Goal: Check status: Check status

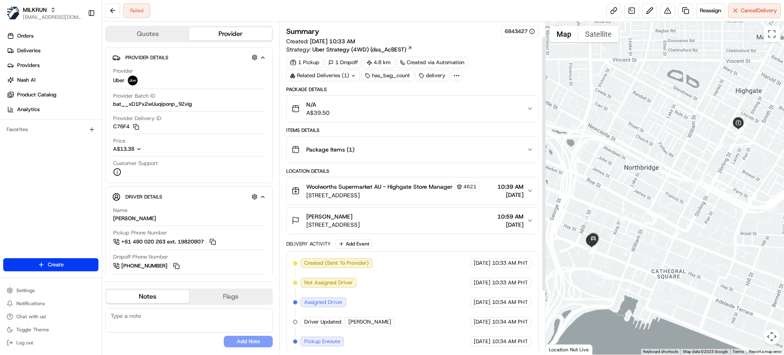
scroll to position [101, 0]
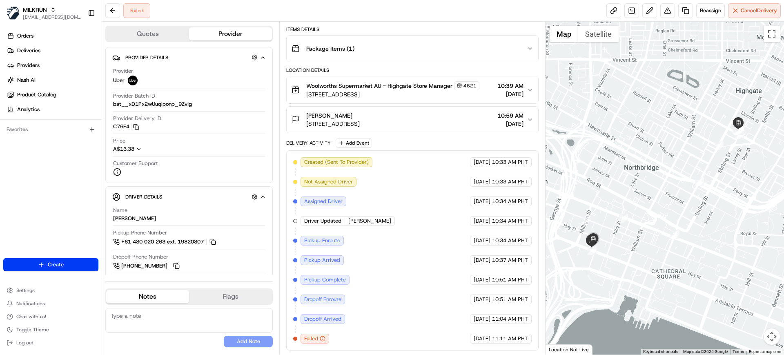
click at [360, 112] on div "Marc Rodrigues" at bounding box center [332, 115] width 53 height 8
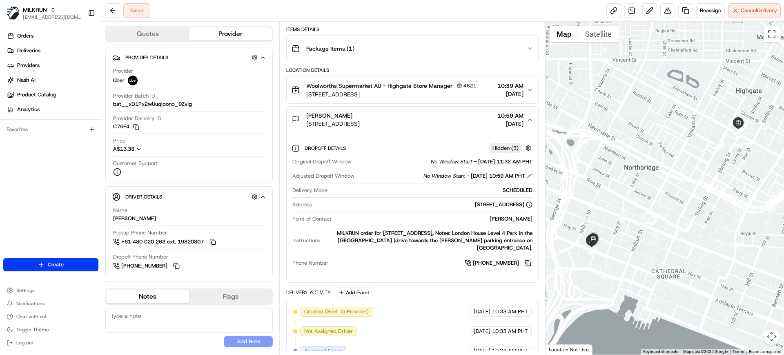
click at [525, 265] on button at bounding box center [527, 262] width 9 height 9
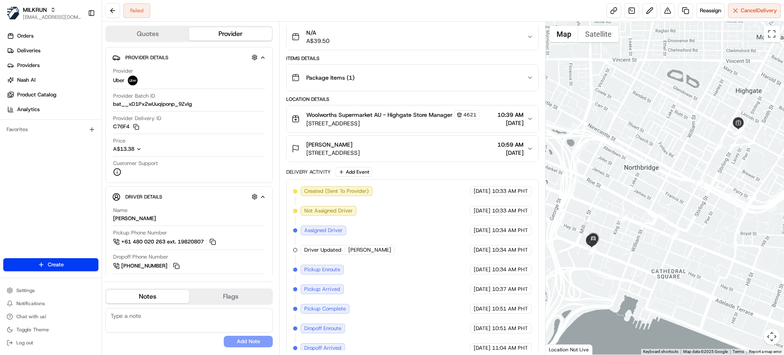
scroll to position [101, 0]
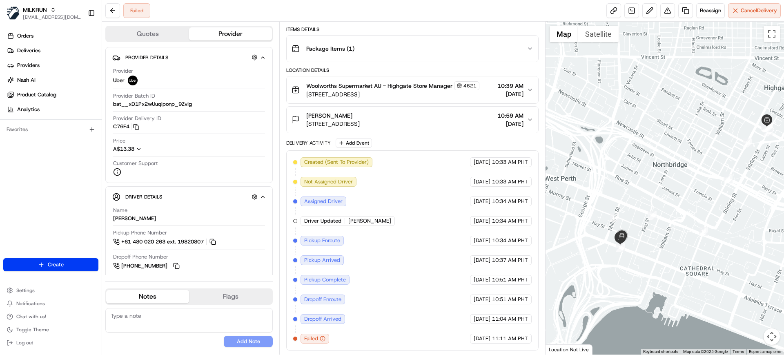
drag, startPoint x: 580, startPoint y: 267, endPoint x: 630, endPoint y: 258, distance: 50.9
click at [631, 259] on div at bounding box center [665, 188] width 239 height 333
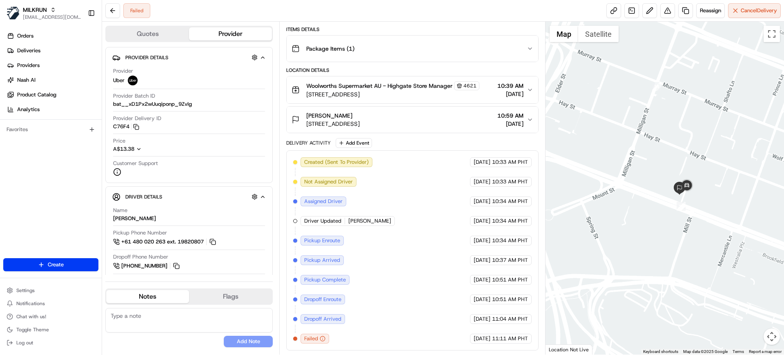
drag, startPoint x: 653, startPoint y: 220, endPoint x: 689, endPoint y: 232, distance: 37.8
click at [689, 232] on div at bounding box center [665, 188] width 239 height 333
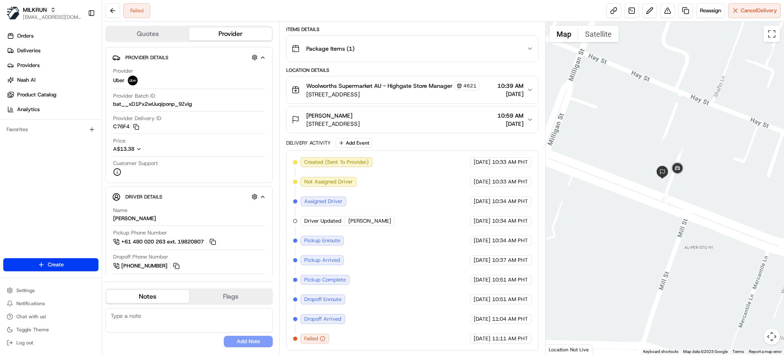
drag, startPoint x: 689, startPoint y: 143, endPoint x: 686, endPoint y: 196, distance: 54.0
click at [686, 196] on div at bounding box center [665, 188] width 239 height 333
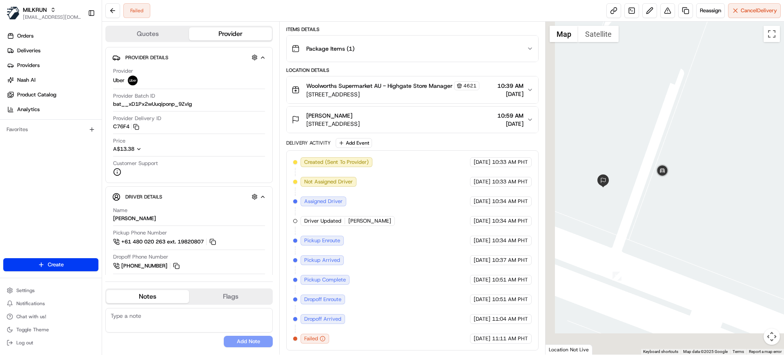
drag, startPoint x: 639, startPoint y: 270, endPoint x: 701, endPoint y: 178, distance: 110.9
click at [701, 178] on div at bounding box center [665, 188] width 239 height 333
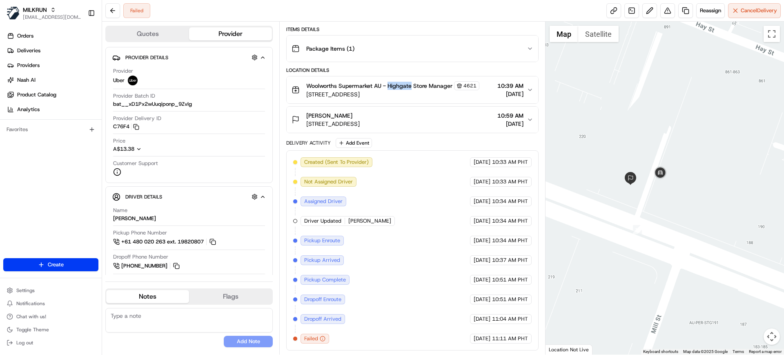
drag, startPoint x: 389, startPoint y: 84, endPoint x: 413, endPoint y: 88, distance: 24.0
click at [413, 88] on span "Woolworths Supermarket AU - Highgate Store Manager" at bounding box center [379, 86] width 146 height 8
copy span "Highgate"
drag, startPoint x: 109, startPoint y: 125, endPoint x: 132, endPoint y: 127, distance: 23.0
click at [132, 127] on div "Provider Details Hidden ( 3 ) Provider Uber Provider Batch ID bat__xD1Px2wUuqip…" at bounding box center [188, 115] width 167 height 136
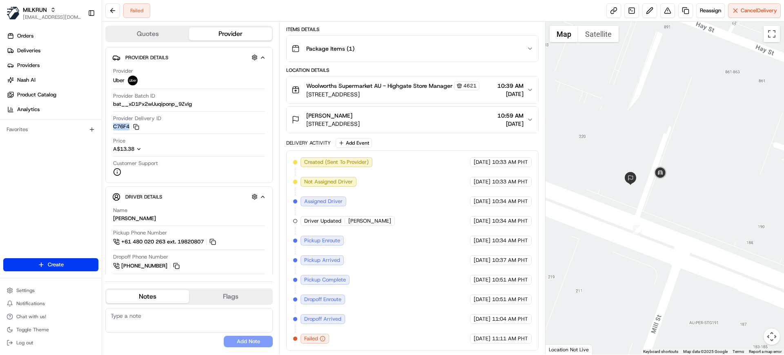
drag, startPoint x: 391, startPoint y: 2, endPoint x: 502, endPoint y: 26, distance: 113.6
click at [486, 36] on button "Package Items ( 1 )" at bounding box center [412, 49] width 251 height 26
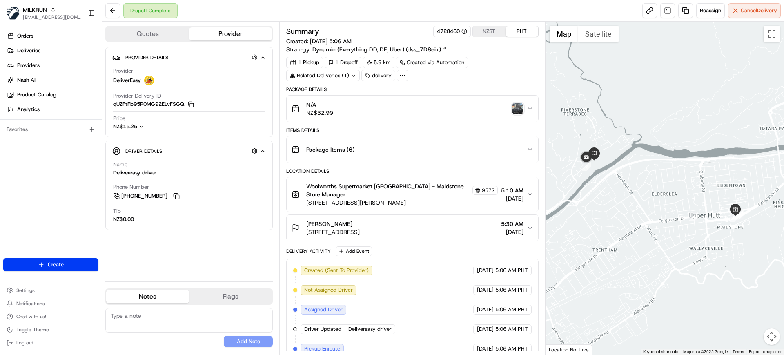
click at [520, 109] on img "button" at bounding box center [517, 108] width 11 height 11
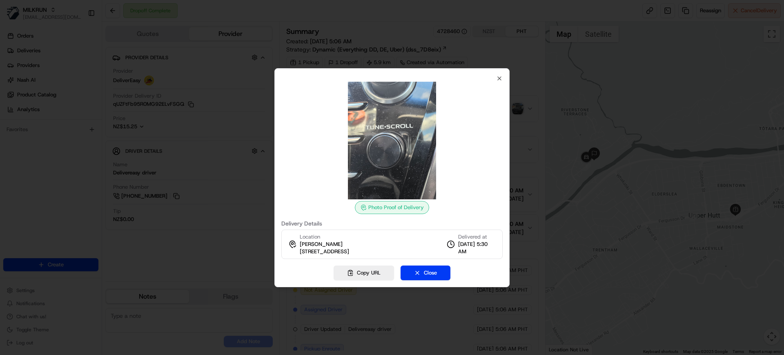
drag, startPoint x: 507, startPoint y: 42, endPoint x: 514, endPoint y: 33, distance: 11.9
click at [512, 36] on div at bounding box center [392, 177] width 784 height 355
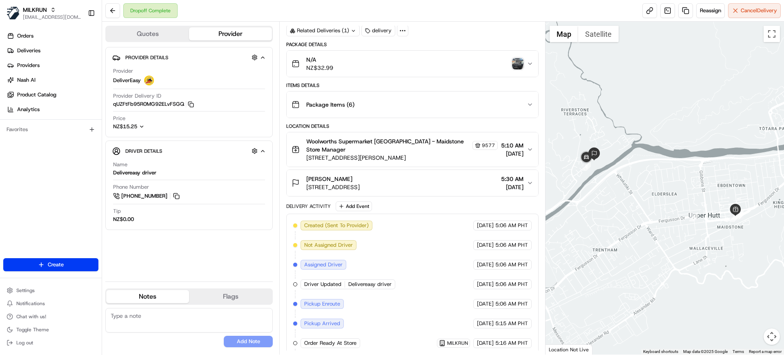
scroll to position [120, 0]
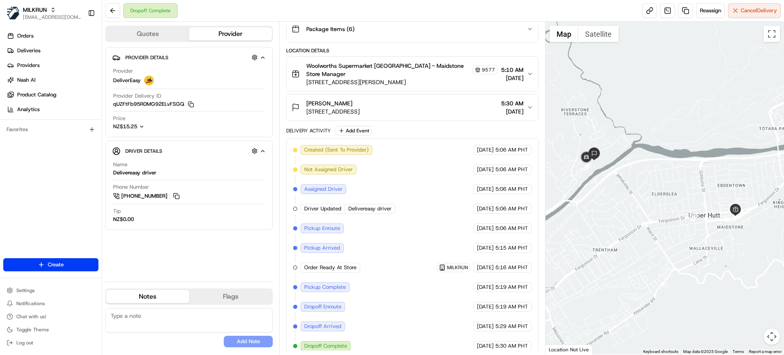
click at [396, 64] on span "Woolworths Supermarket [GEOGRAPHIC_DATA] - Maidstone Store Manager" at bounding box center [388, 70] width 164 height 16
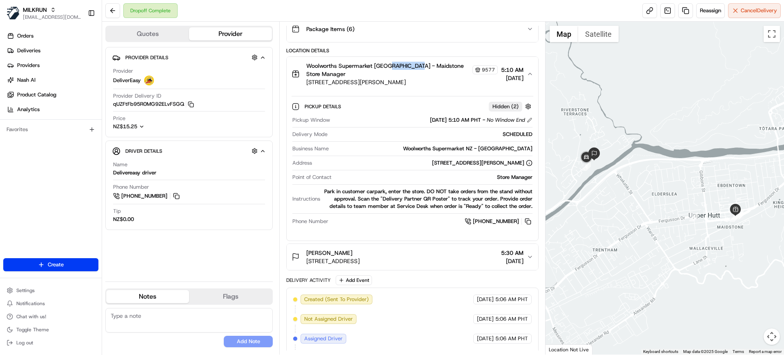
click at [396, 64] on span "Woolworths Supermarket [GEOGRAPHIC_DATA] - Maidstone Store Manager" at bounding box center [388, 70] width 164 height 16
copy span "Maidstone"
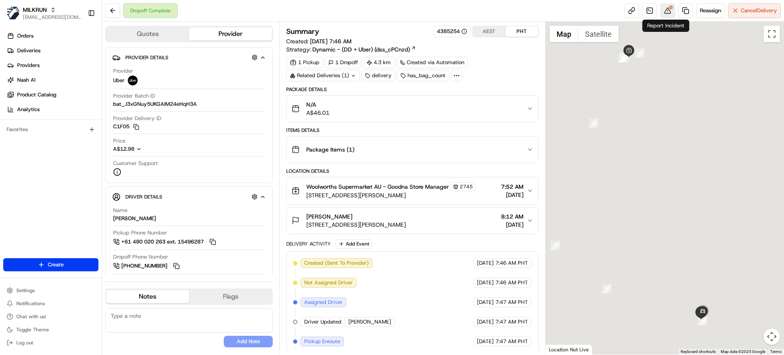
click at [668, 13] on button at bounding box center [667, 10] width 15 height 15
